Goal: Information Seeking & Learning: Learn about a topic

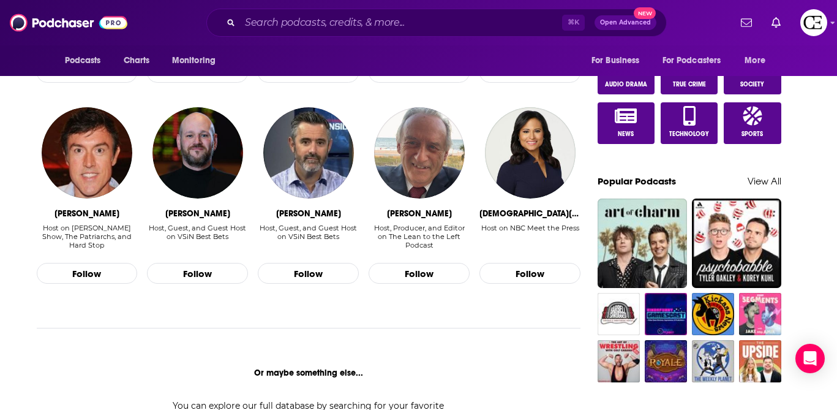
scroll to position [767, 0]
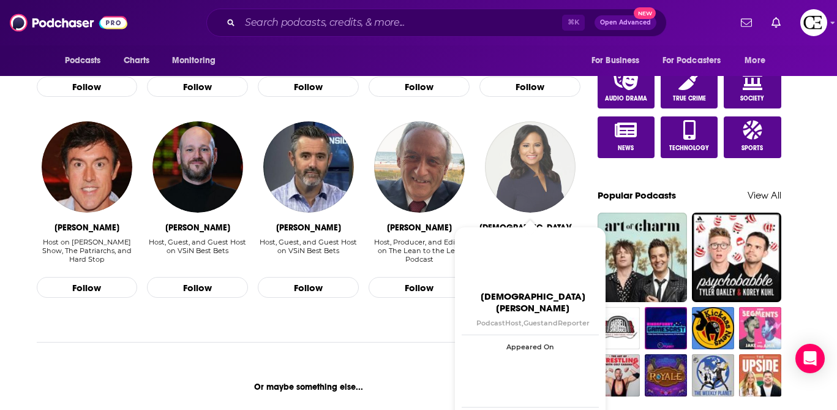
click at [536, 152] on img "Kristen Welker" at bounding box center [530, 166] width 91 height 91
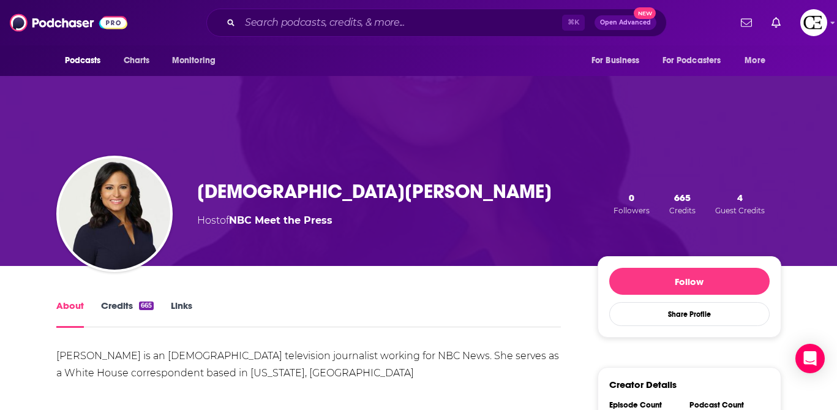
click at [136, 307] on link "Credits 665" at bounding box center [127, 313] width 53 height 28
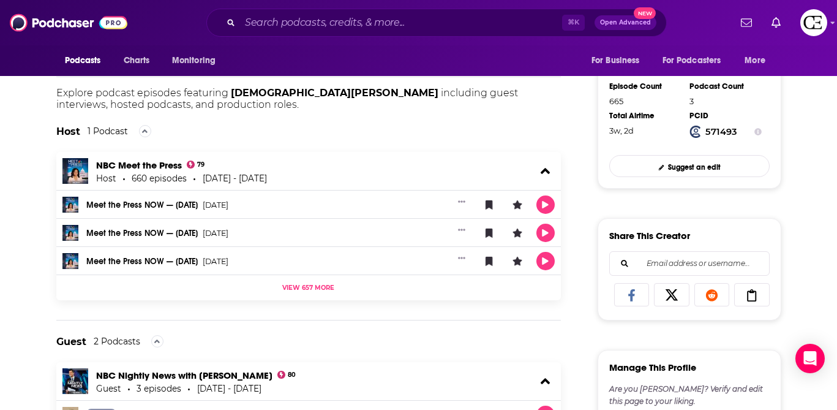
scroll to position [320, 0]
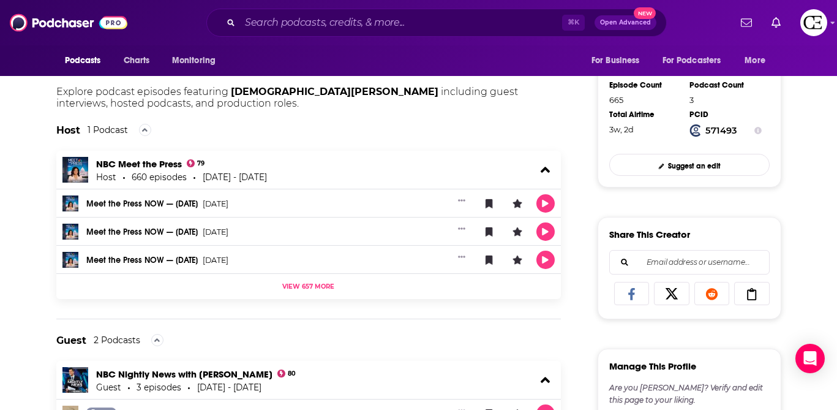
click at [75, 173] on img at bounding box center [75, 170] width 26 height 26
click at [119, 162] on link "NBC Meet the Press" at bounding box center [139, 164] width 86 height 12
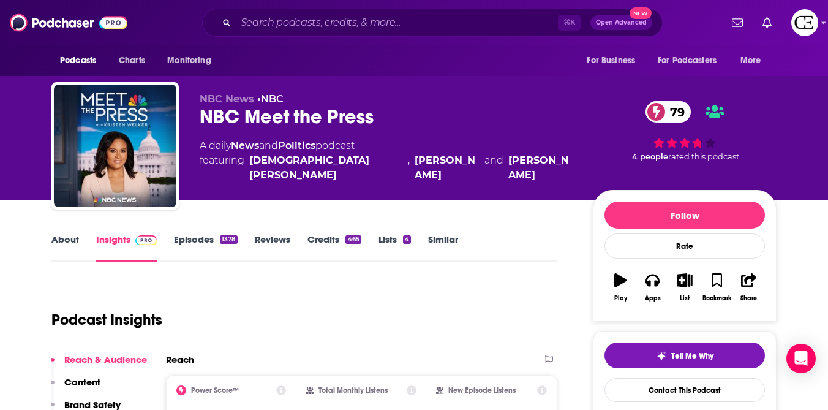
click at [457, 334] on div "Podcast Insights" at bounding box center [298, 312] width 495 height 62
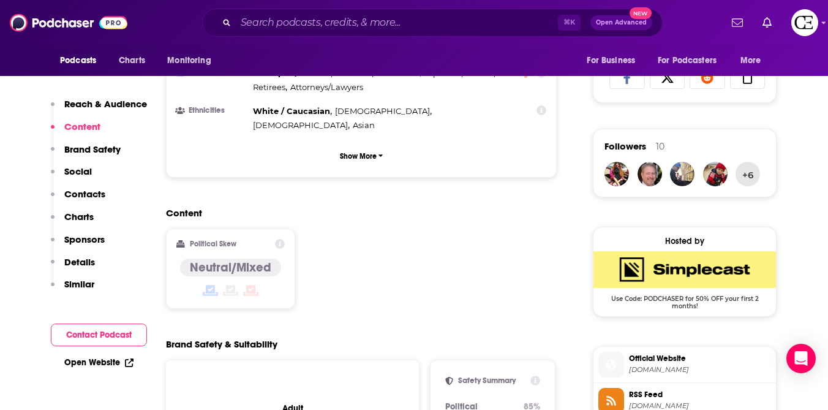
scroll to position [816, 0]
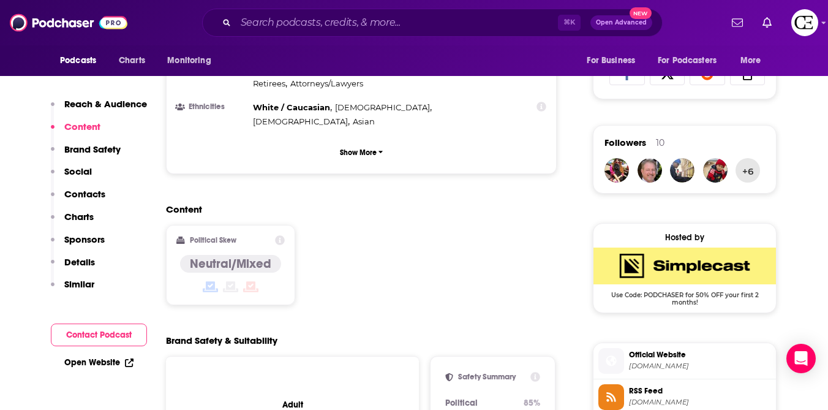
click at [94, 285] on div "Reach & Audience Content Brand Safety Social Contacts Charts Sponsors Details S…" at bounding box center [99, 199] width 96 height 203
click at [94, 285] on p "Similar" at bounding box center [79, 284] width 30 height 12
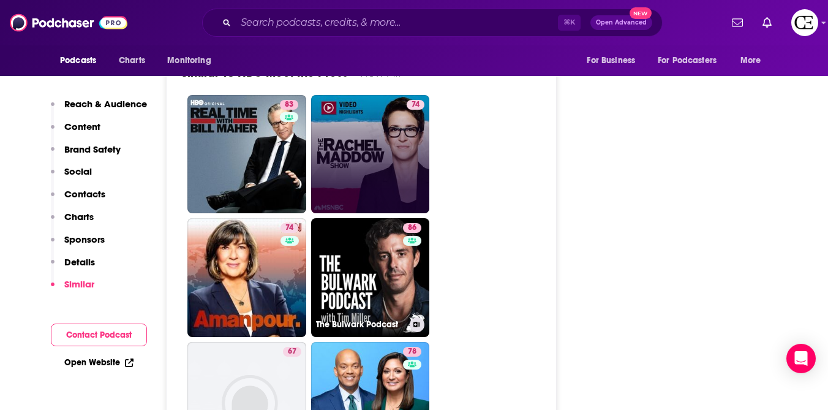
scroll to position [3162, 0]
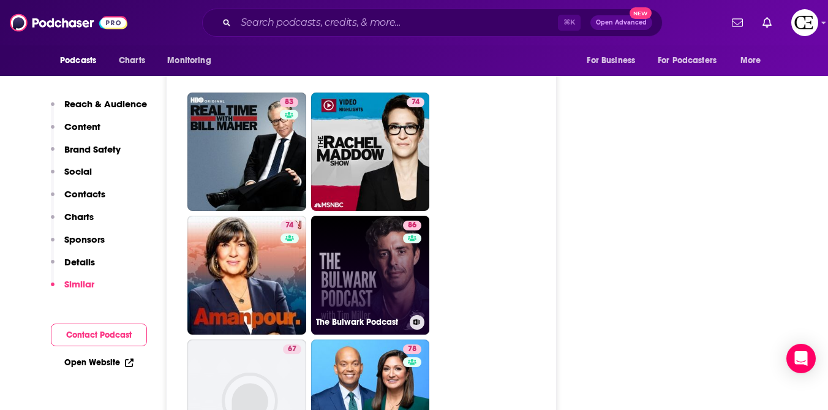
click at [404, 240] on div "86" at bounding box center [413, 267] width 21 height 94
type input "[URL][DOMAIN_NAME]"
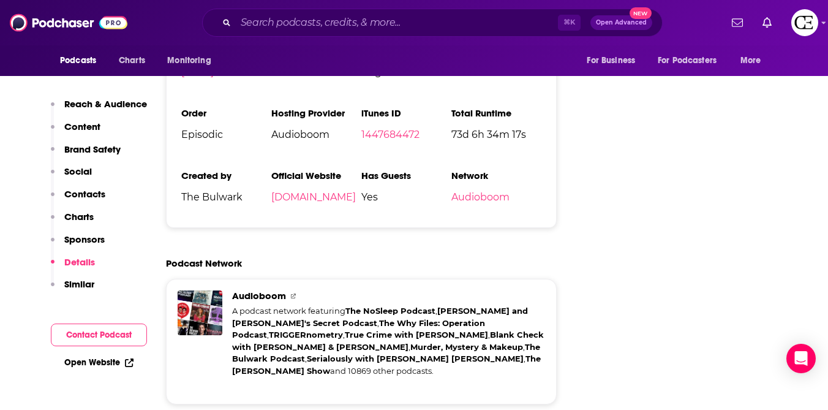
scroll to position [2466, 0]
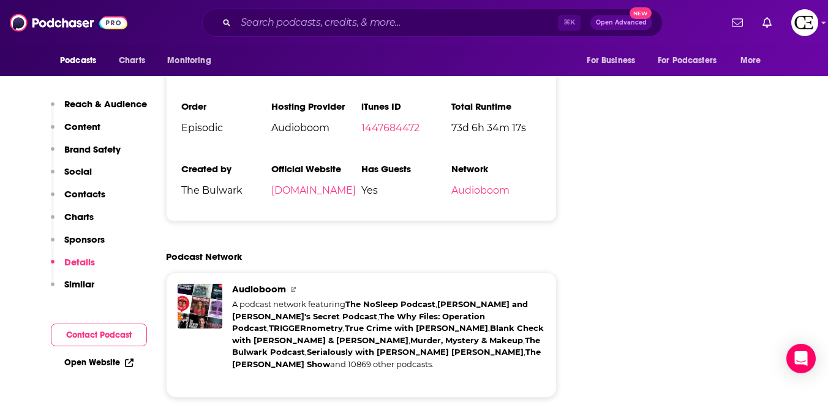
click at [78, 284] on p "Similar" at bounding box center [79, 284] width 30 height 12
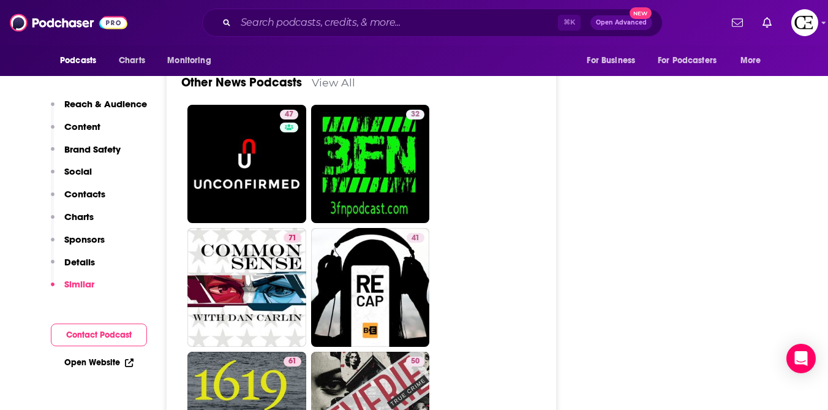
scroll to position [4385, 0]
